Goal: Task Accomplishment & Management: Manage account settings

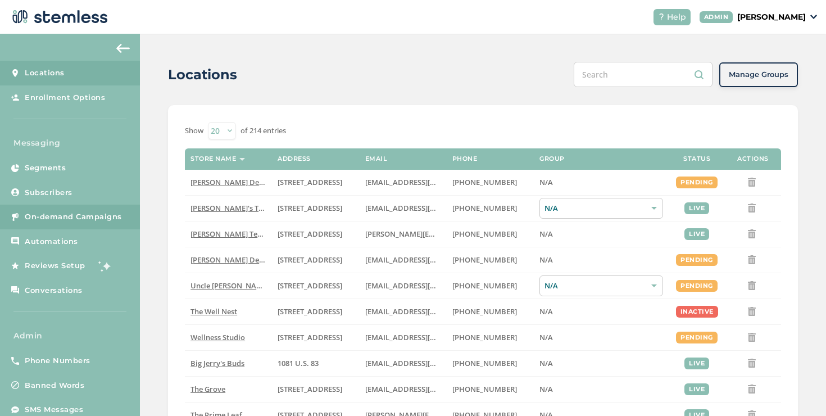
click at [88, 228] on link "On-demand Campaigns" at bounding box center [70, 217] width 140 height 25
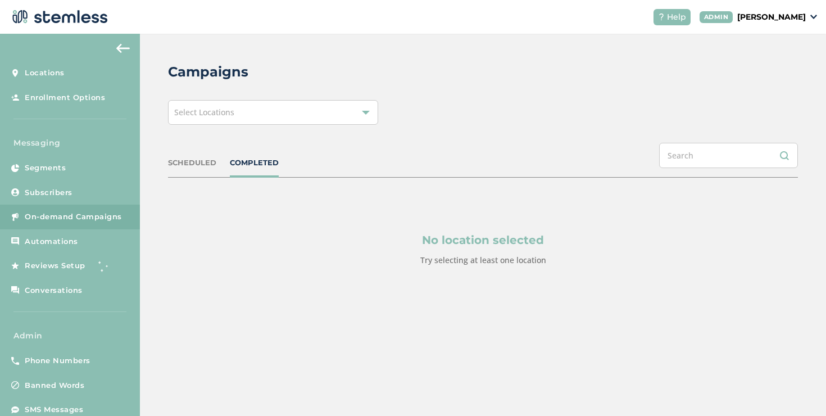
click at [273, 128] on div "Campaigns Select Locations SCHEDULED COMPLETED No location selected Try selecti…" at bounding box center [483, 191] width 686 height 315
click at [300, 112] on div "Select Locations" at bounding box center [273, 112] width 210 height 25
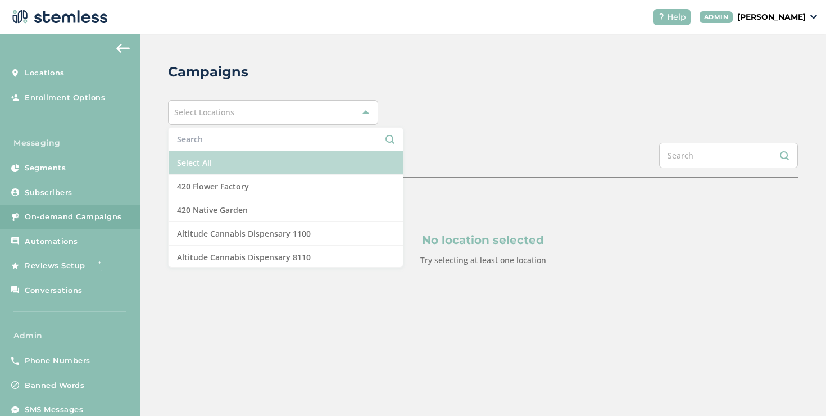
click at [265, 159] on li "Select All" at bounding box center [286, 163] width 234 height 24
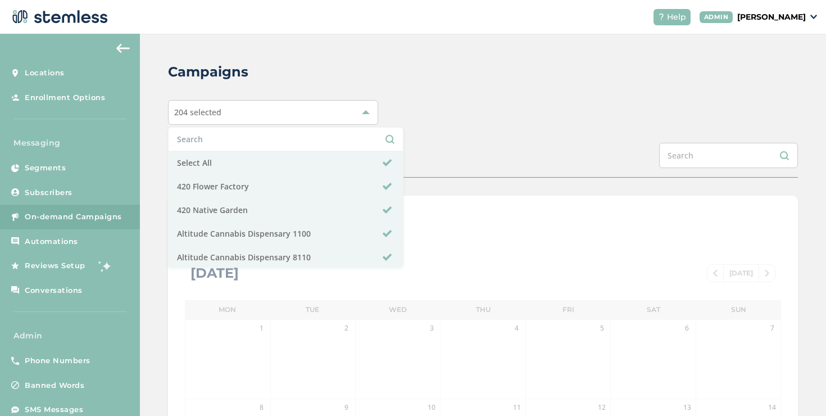
click at [494, 125] on div "Campaigns 204 selected Select All 420 Flower Factory 420 Native Garden Altitude…" at bounding box center [483, 397] width 686 height 727
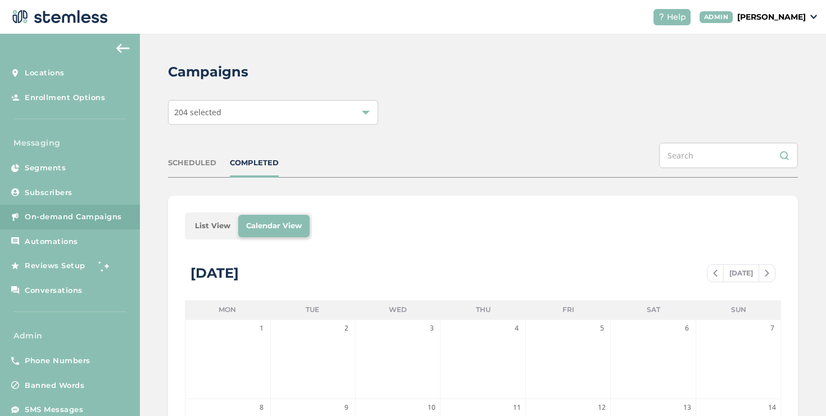
click at [494, 125] on div "Campaigns 204 selected SCHEDULED COMPLETED List View Calendar View [DATE] [DATE…" at bounding box center [483, 397] width 686 height 727
click at [217, 221] on li "List View" at bounding box center [212, 226] width 51 height 22
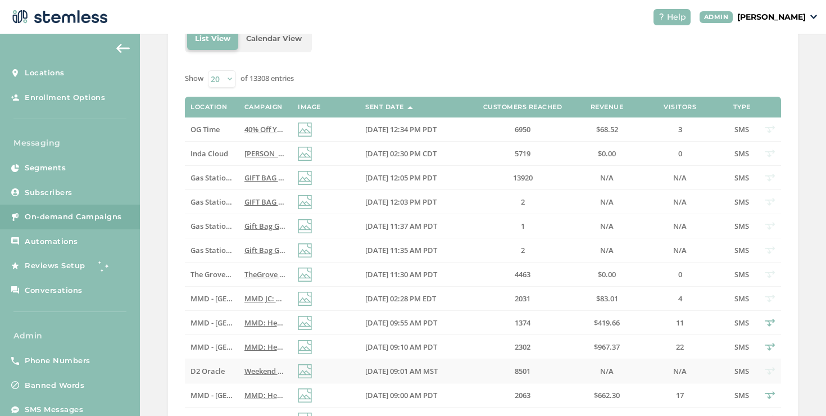
scroll to position [227, 0]
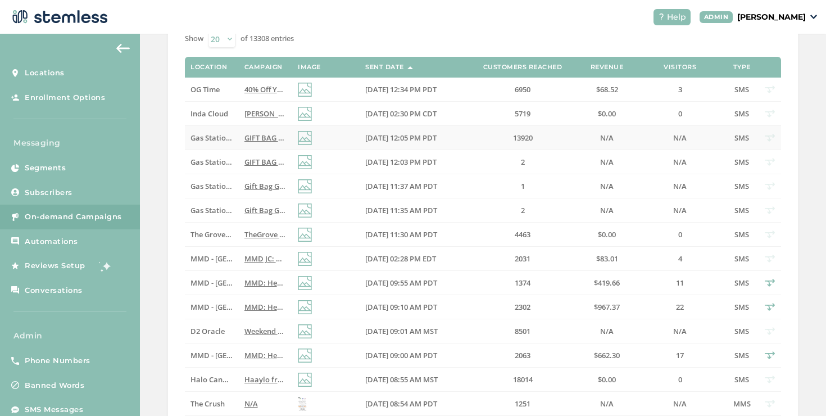
click at [574, 144] on td "13920" at bounding box center [522, 138] width 112 height 24
